Goal: Information Seeking & Learning: Find specific fact

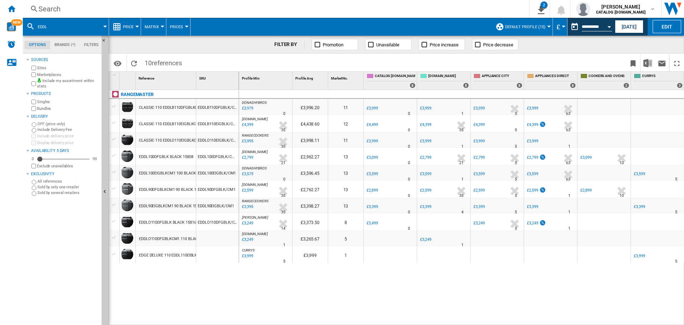
click at [55, 8] on div "Search" at bounding box center [274, 9] width 473 height 10
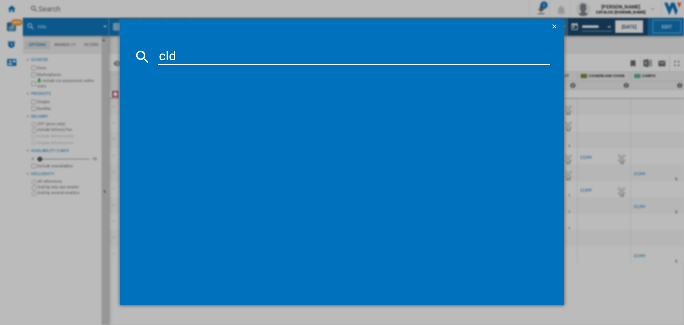
type input "cldl"
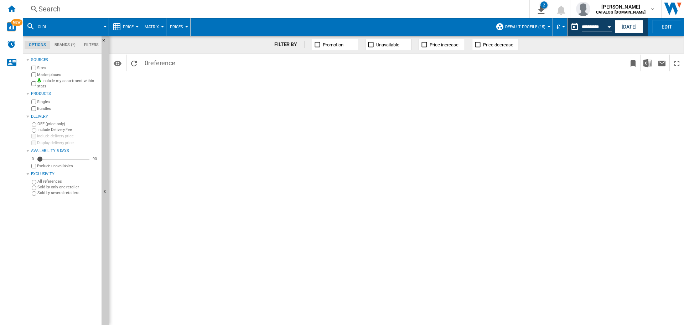
click at [49, 10] on div "Search" at bounding box center [274, 9] width 473 height 10
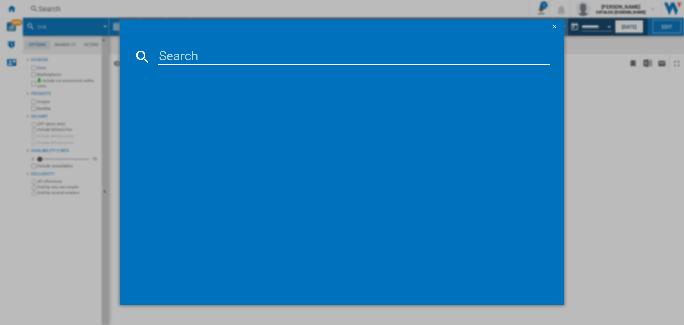
click at [96, 65] on div at bounding box center [342, 162] width 684 height 325
click at [7, 29] on div at bounding box center [342, 162] width 684 height 325
click at [553, 24] on ng-md-icon "getI18NText('BUTTONS.CLOSE_DIALOG')" at bounding box center [555, 27] width 9 height 9
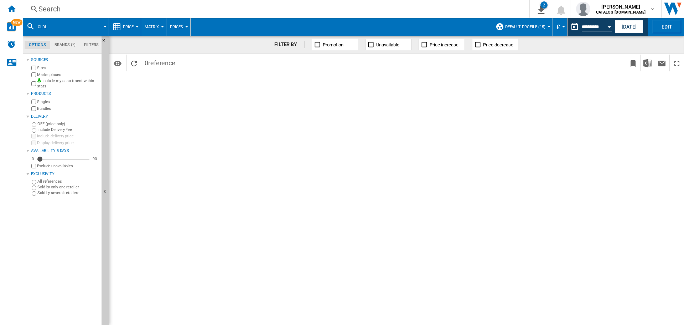
click at [58, 7] on div "Search" at bounding box center [274, 9] width 473 height 10
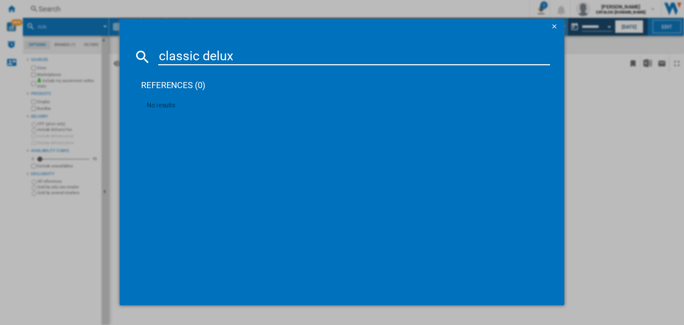
type input "classic deluxe"
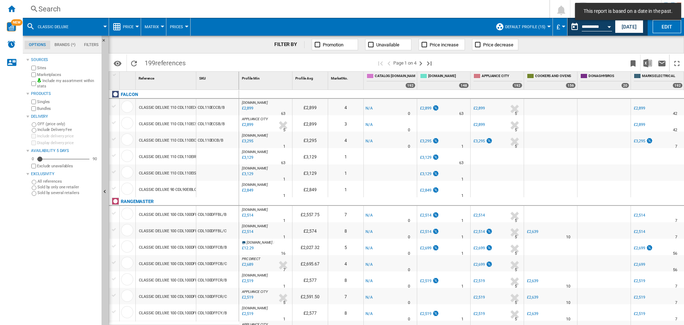
click at [610, 27] on div "Open calendar" at bounding box center [610, 27] width 4 height 2
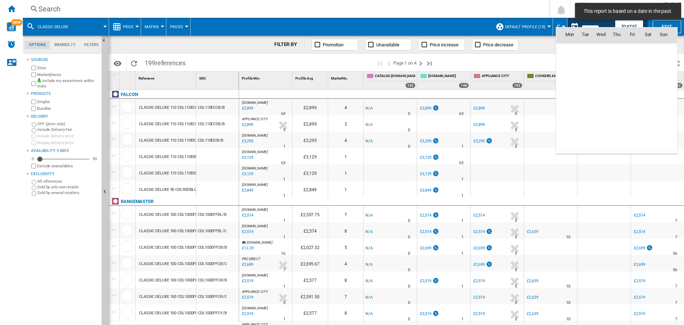
scroll to position [3400, 0]
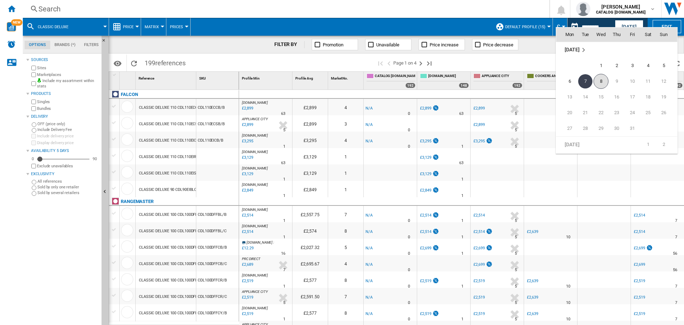
click at [602, 83] on span "8" at bounding box center [601, 81] width 15 height 15
type input "**********"
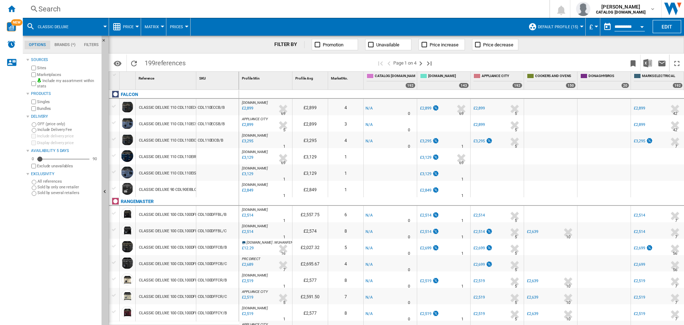
click at [58, 6] on div "Search" at bounding box center [284, 9] width 492 height 10
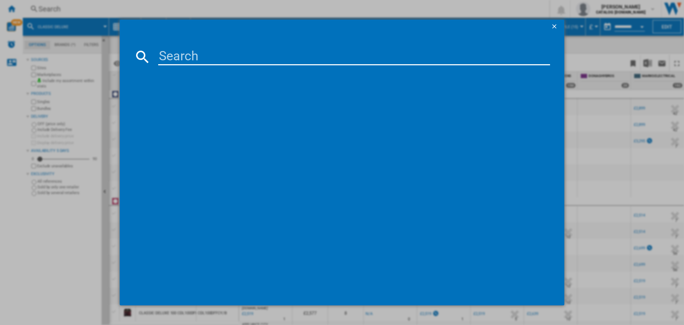
click at [181, 51] on input at bounding box center [354, 56] width 392 height 17
type input "cldl"
